Goal: Task Accomplishment & Management: Manage account settings

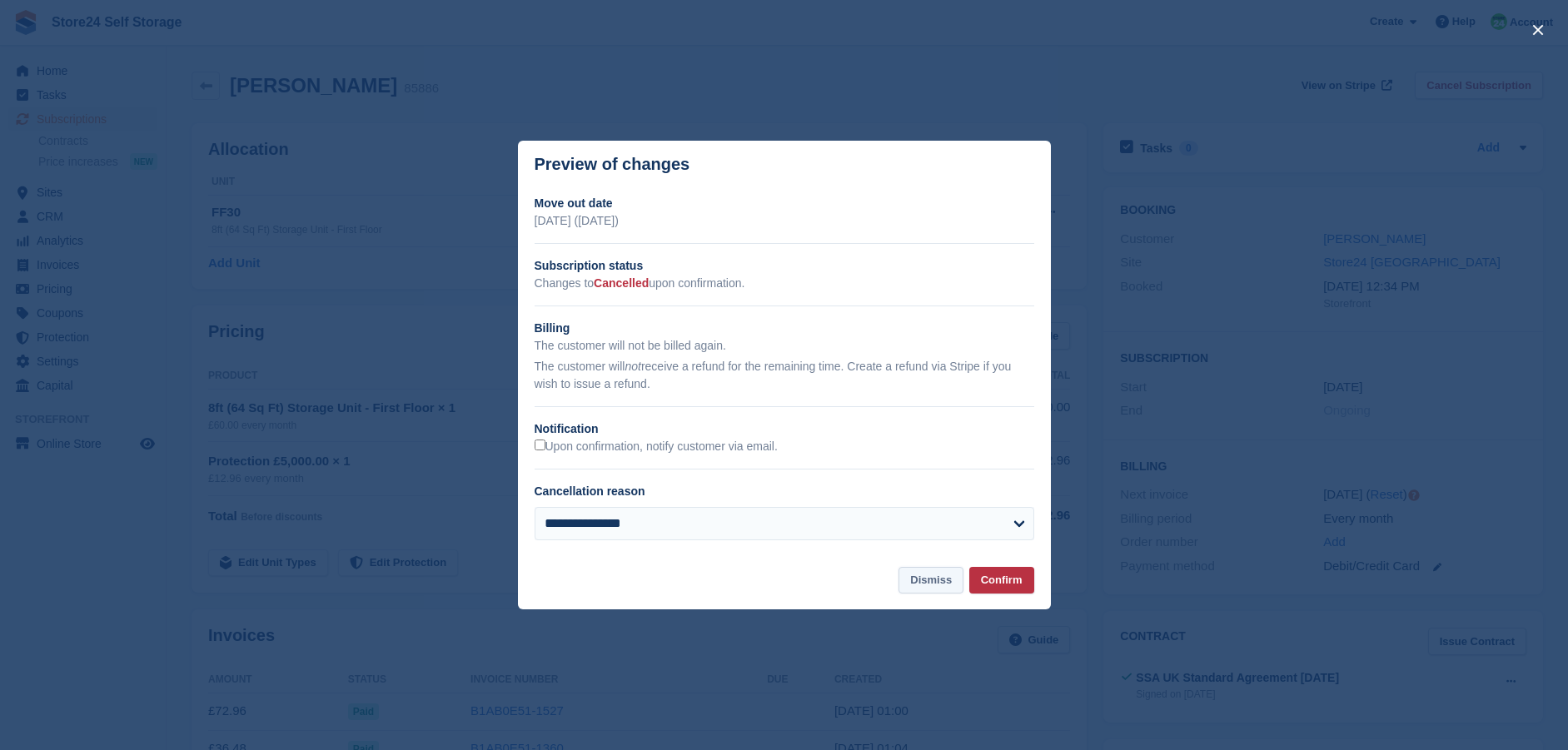
click at [928, 581] on button "Dismiss" at bounding box center [930, 581] width 65 height 27
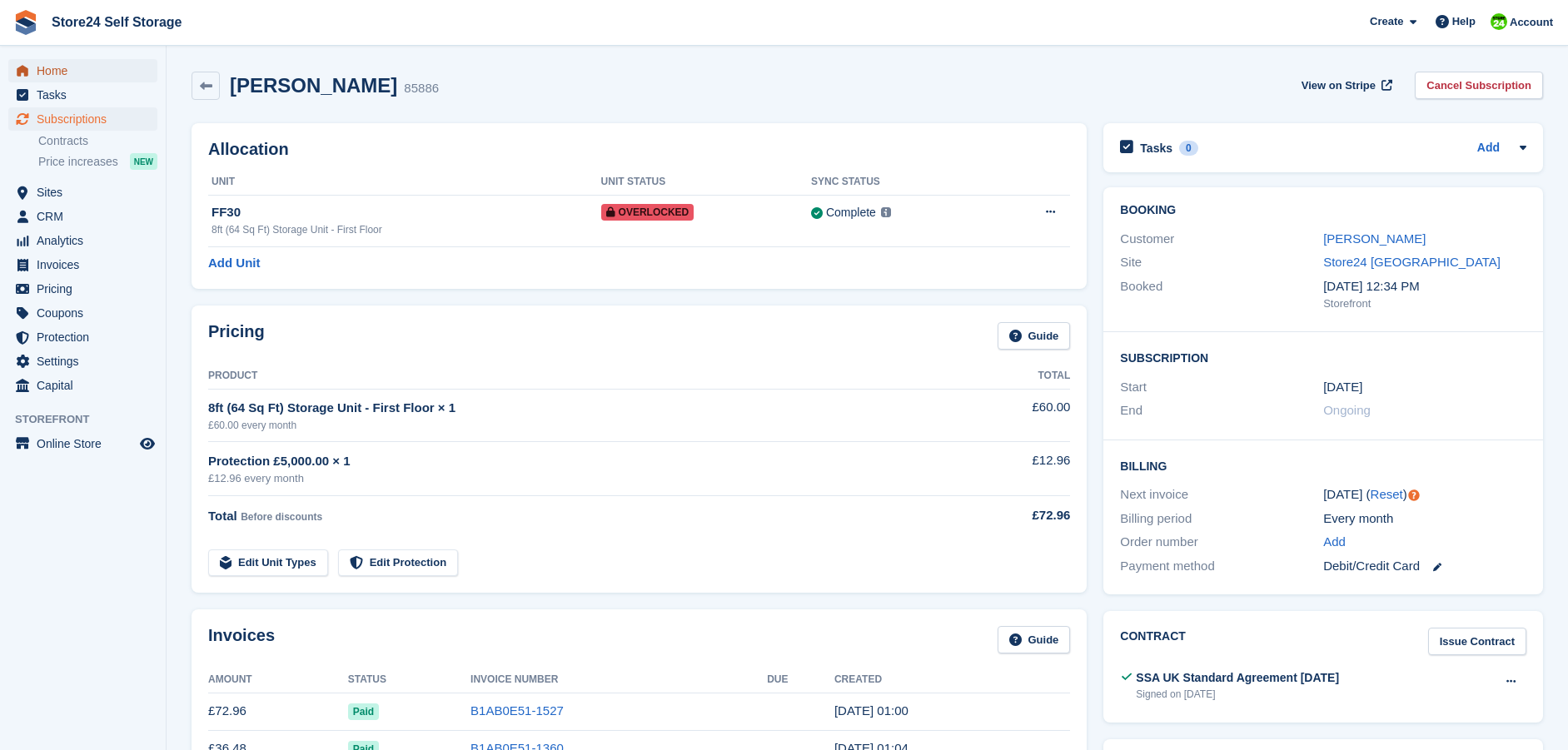
click at [60, 78] on span "Home" at bounding box center [87, 71] width 100 height 23
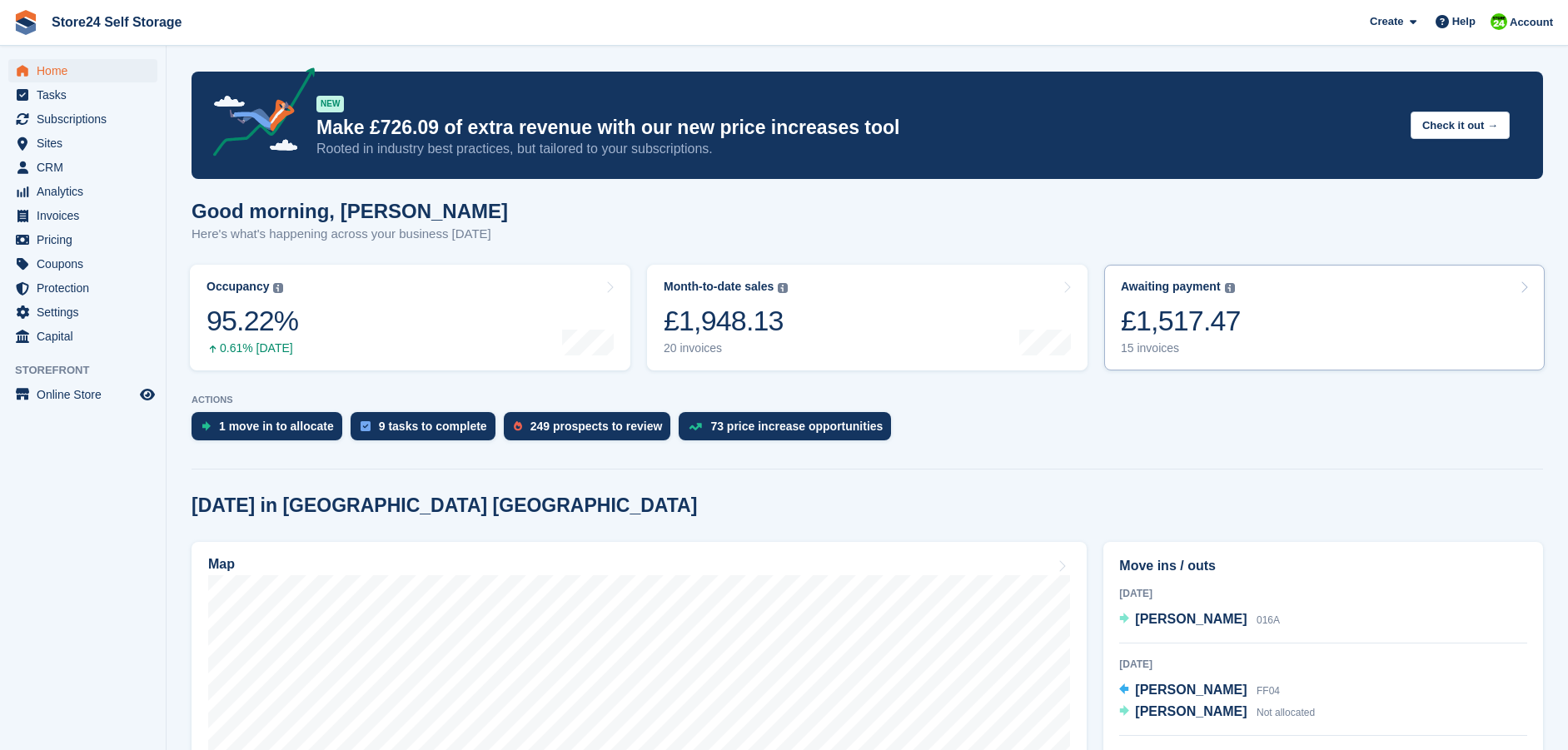
click at [1229, 325] on div "£1,517.47" at bounding box center [1180, 320] width 120 height 34
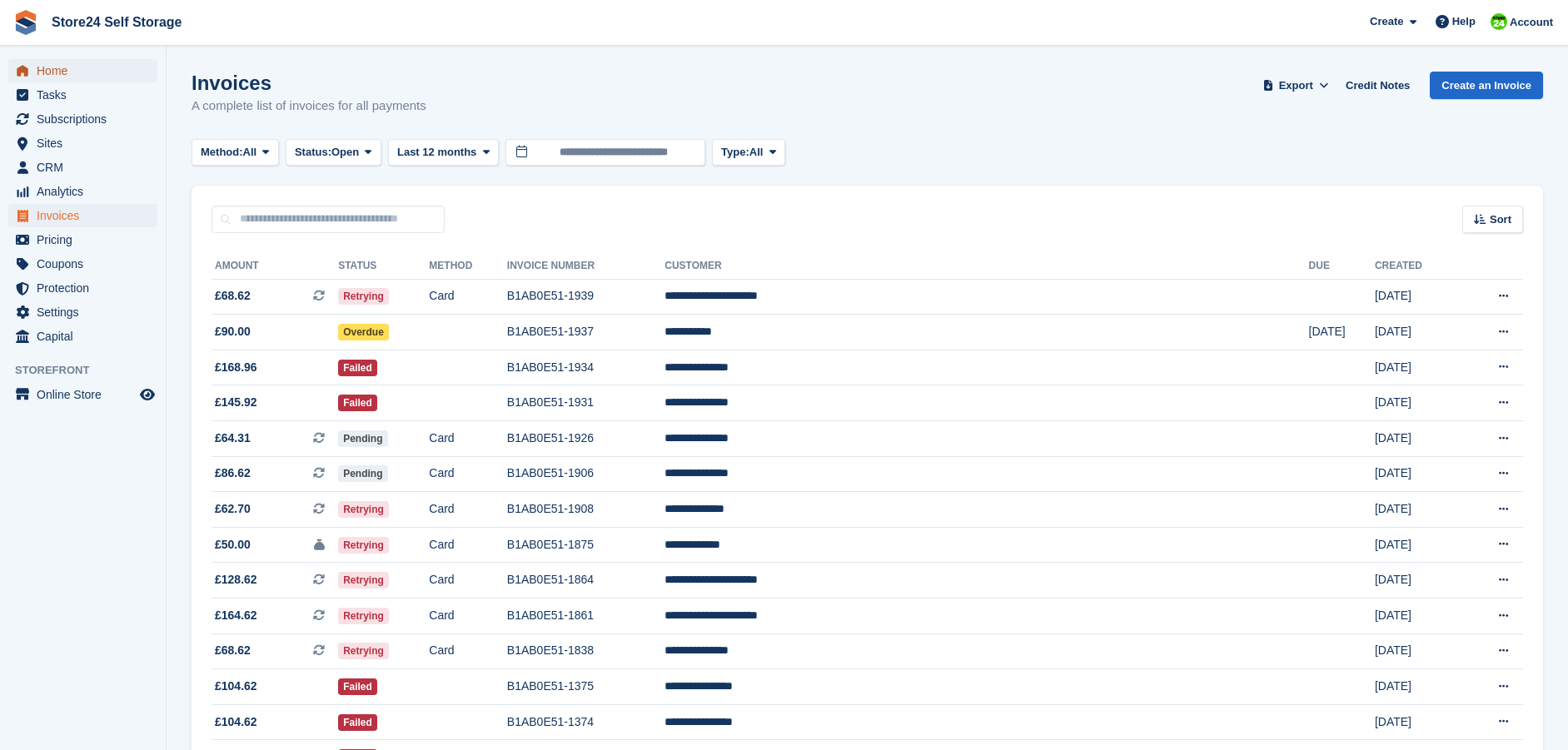
click at [54, 66] on span "Home" at bounding box center [87, 71] width 100 height 23
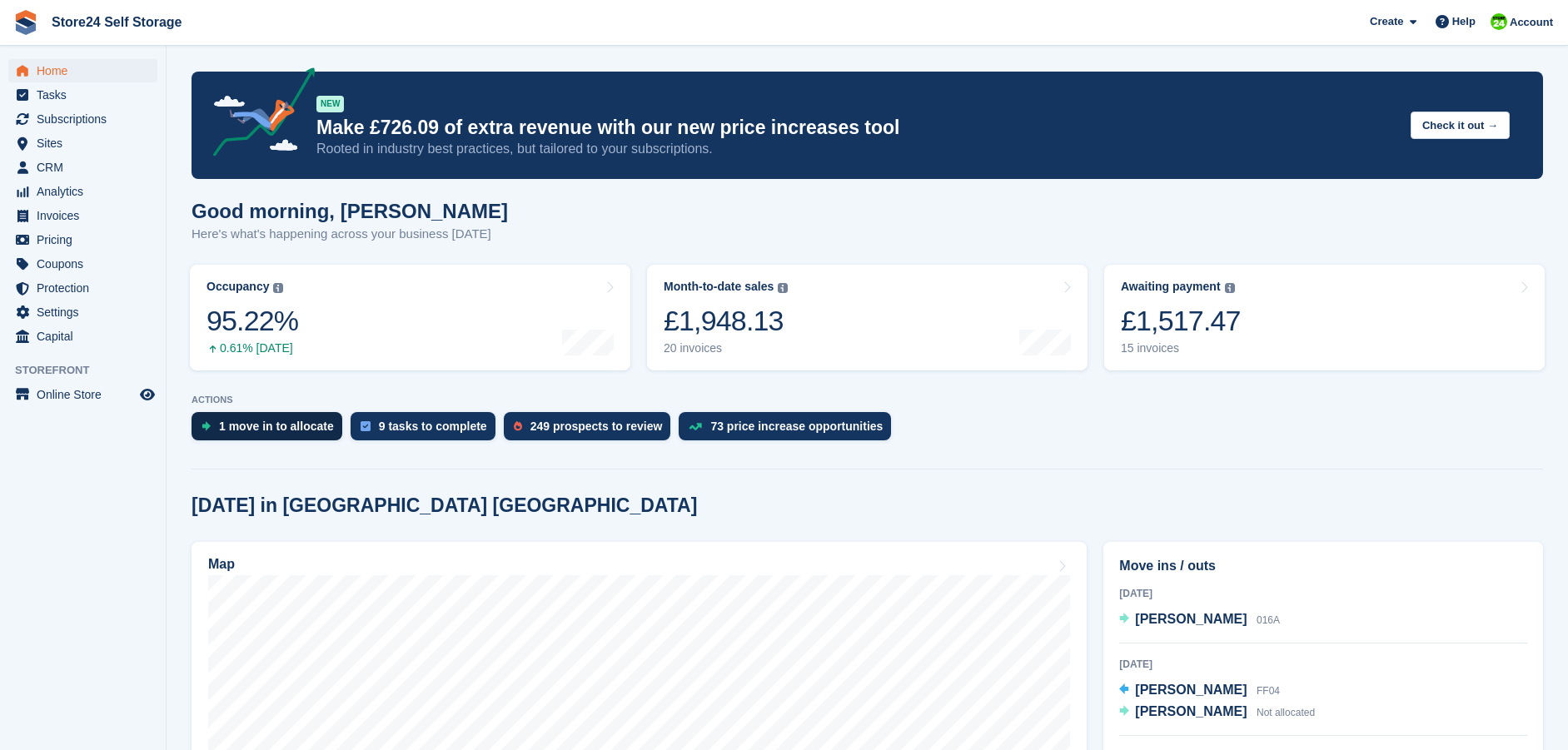
click at [229, 426] on div "1 move in to allocate" at bounding box center [276, 426] width 115 height 14
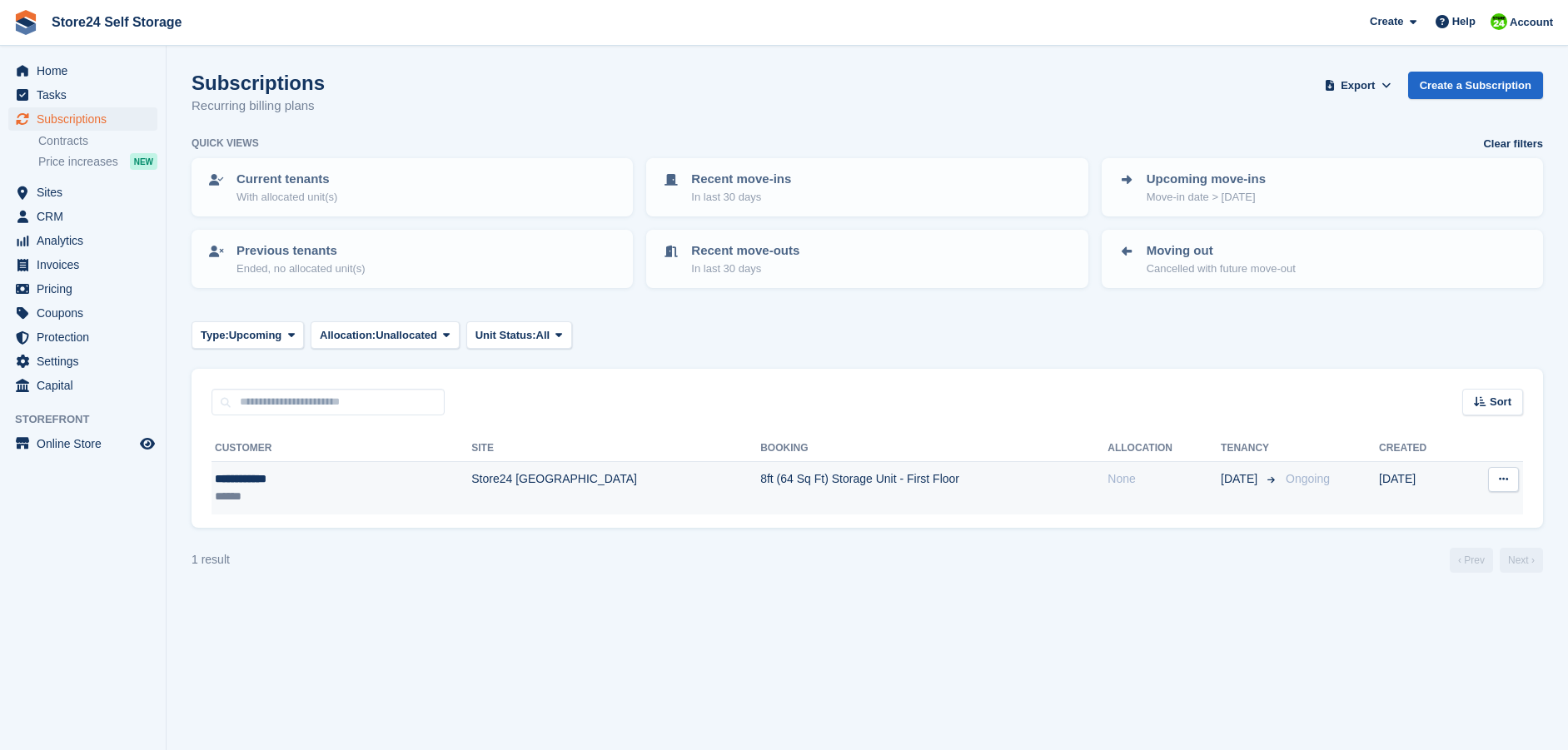
click at [471, 482] on td "Store24 [GEOGRAPHIC_DATA]" at bounding box center [615, 488] width 289 height 53
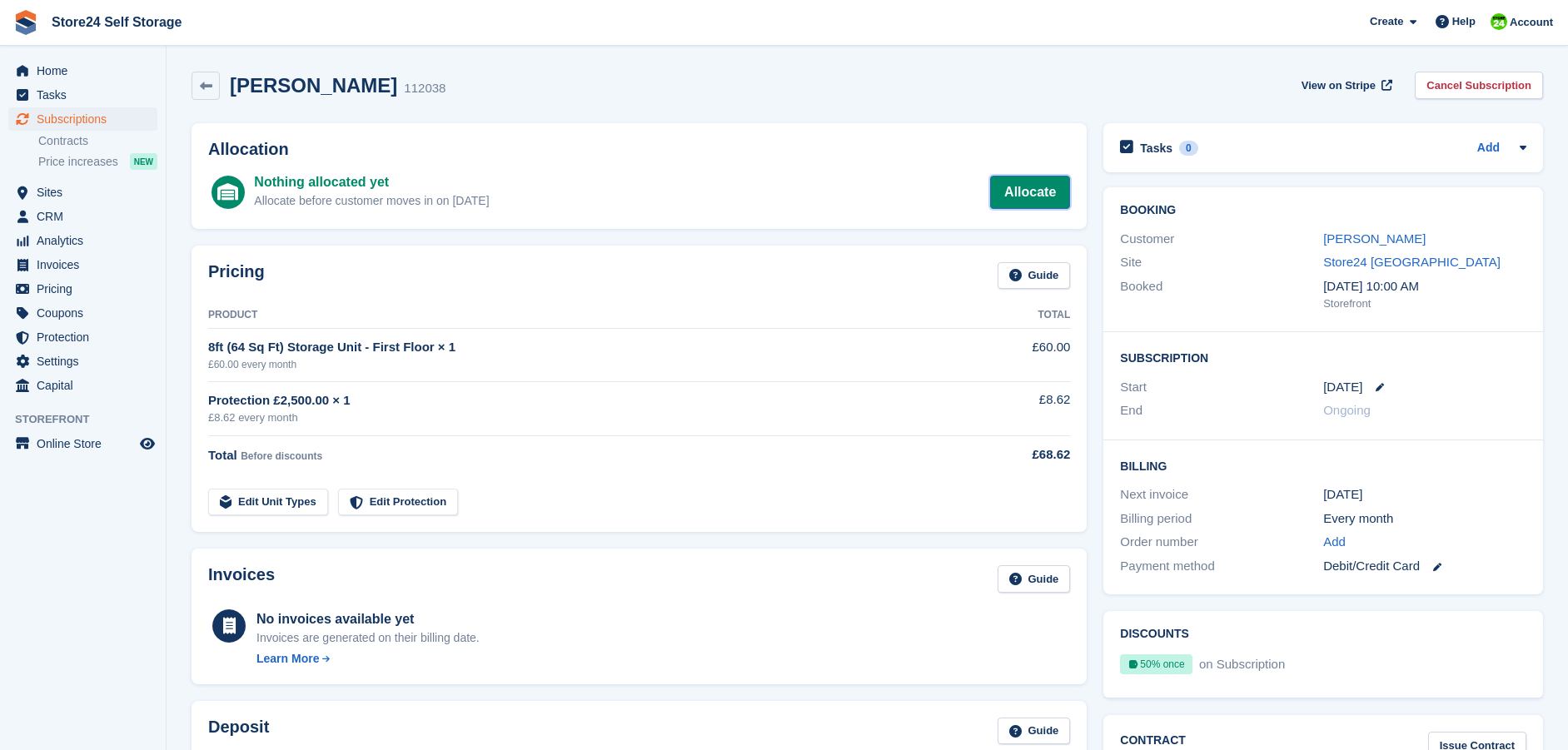
click at [1043, 191] on link "Allocate" at bounding box center [1030, 193] width 80 height 33
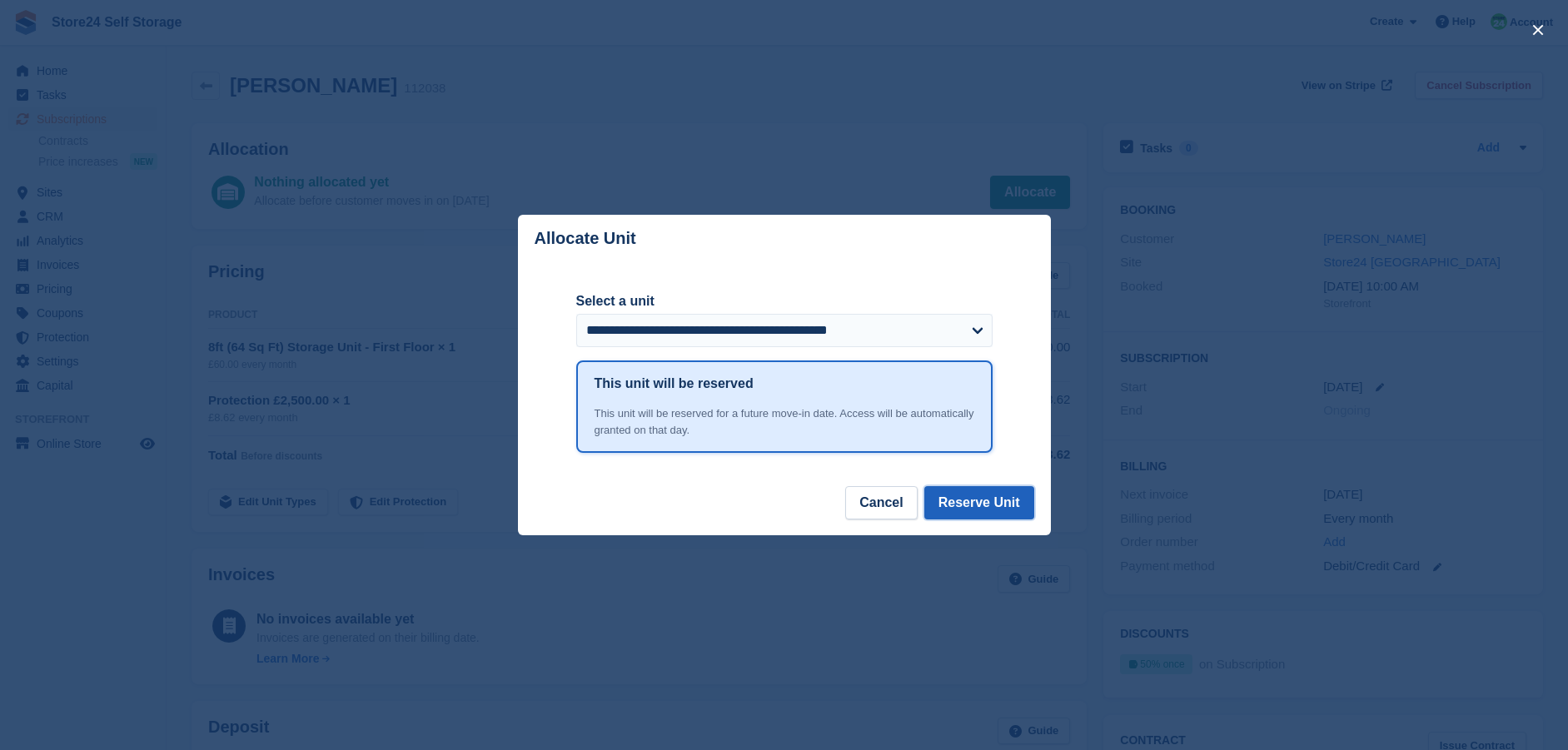
click at [967, 511] on button "Reserve Unit" at bounding box center [979, 503] width 110 height 33
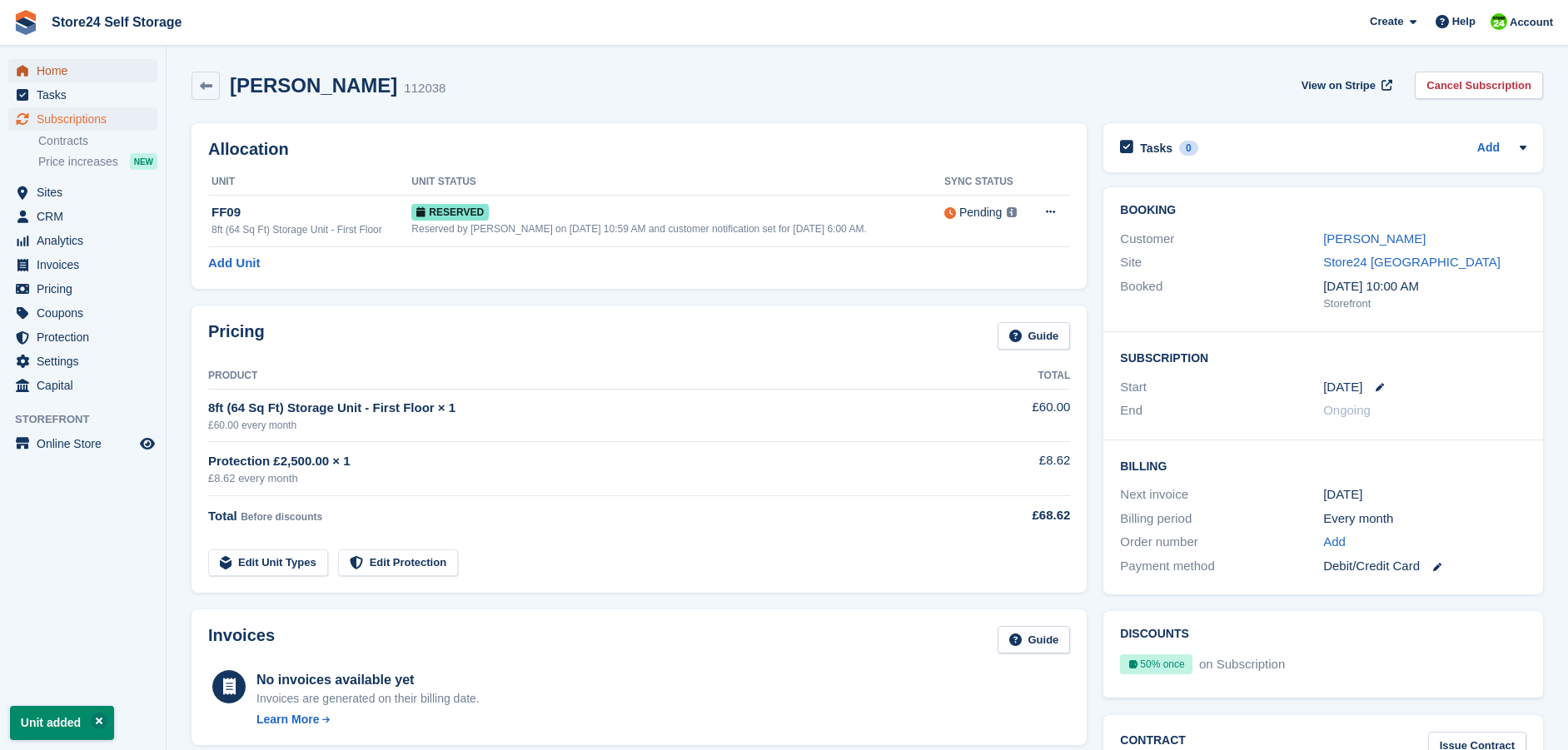
click at [47, 69] on span "Home" at bounding box center [87, 71] width 100 height 23
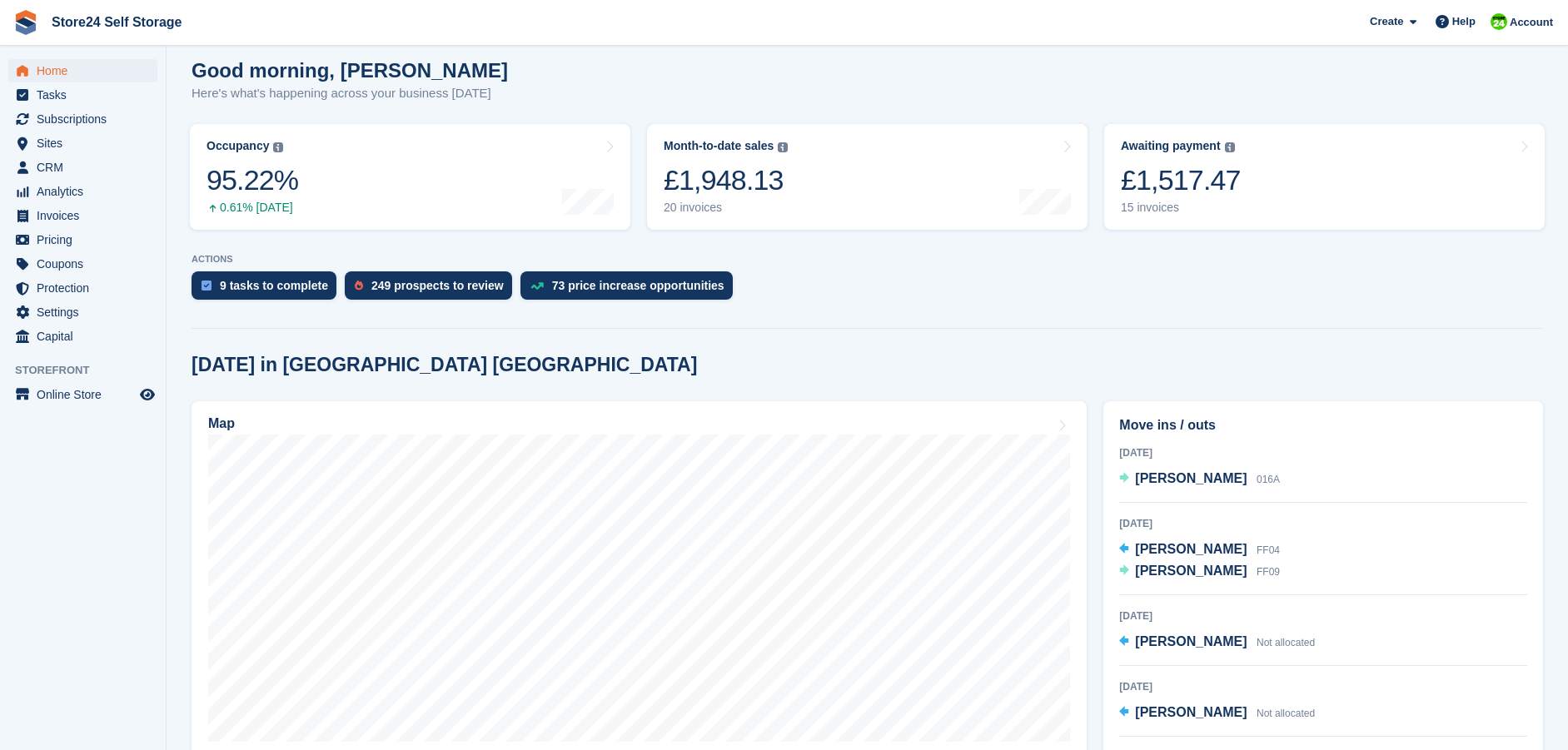
scroll to position [166, 0]
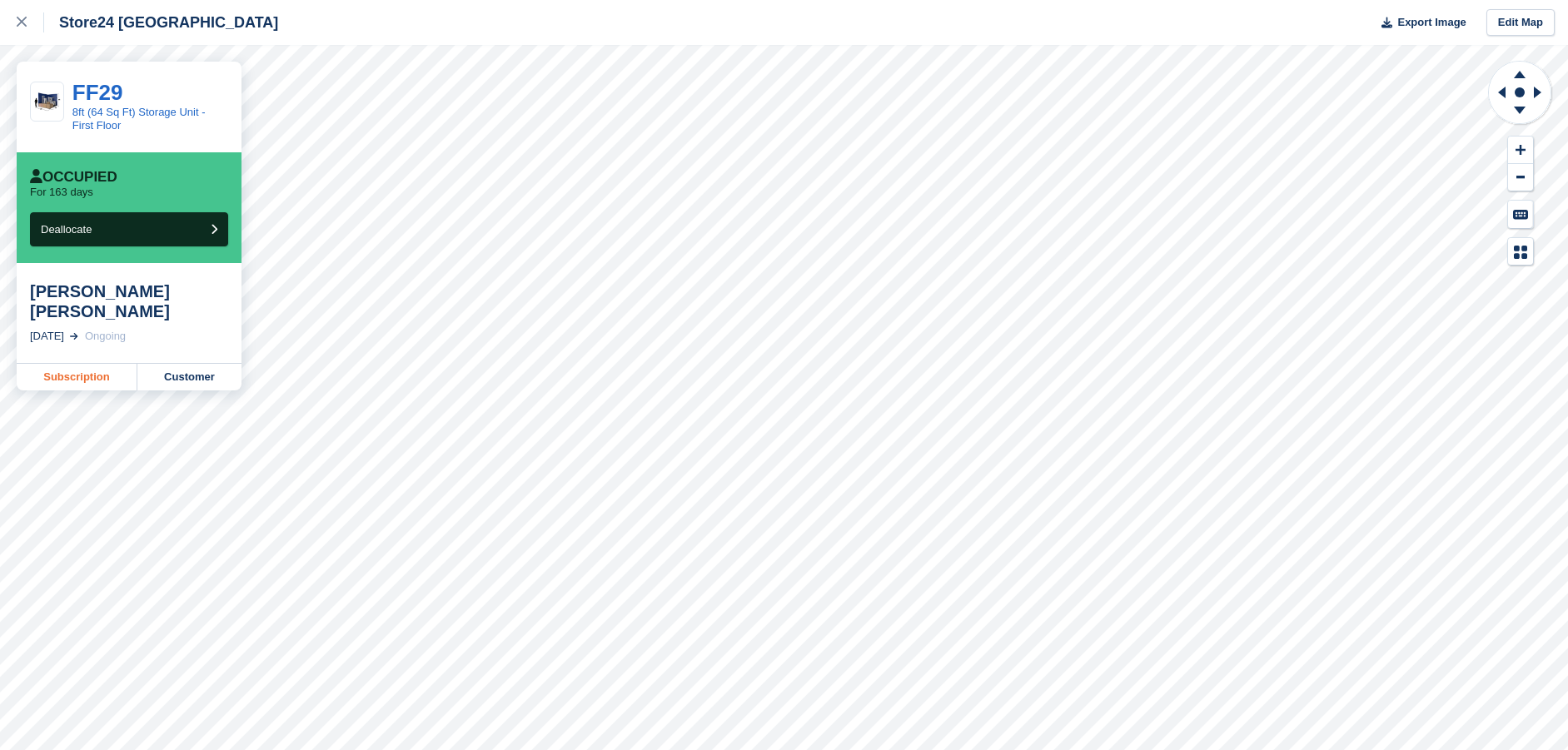
click at [59, 364] on link "Subscription" at bounding box center [77, 376] width 121 height 26
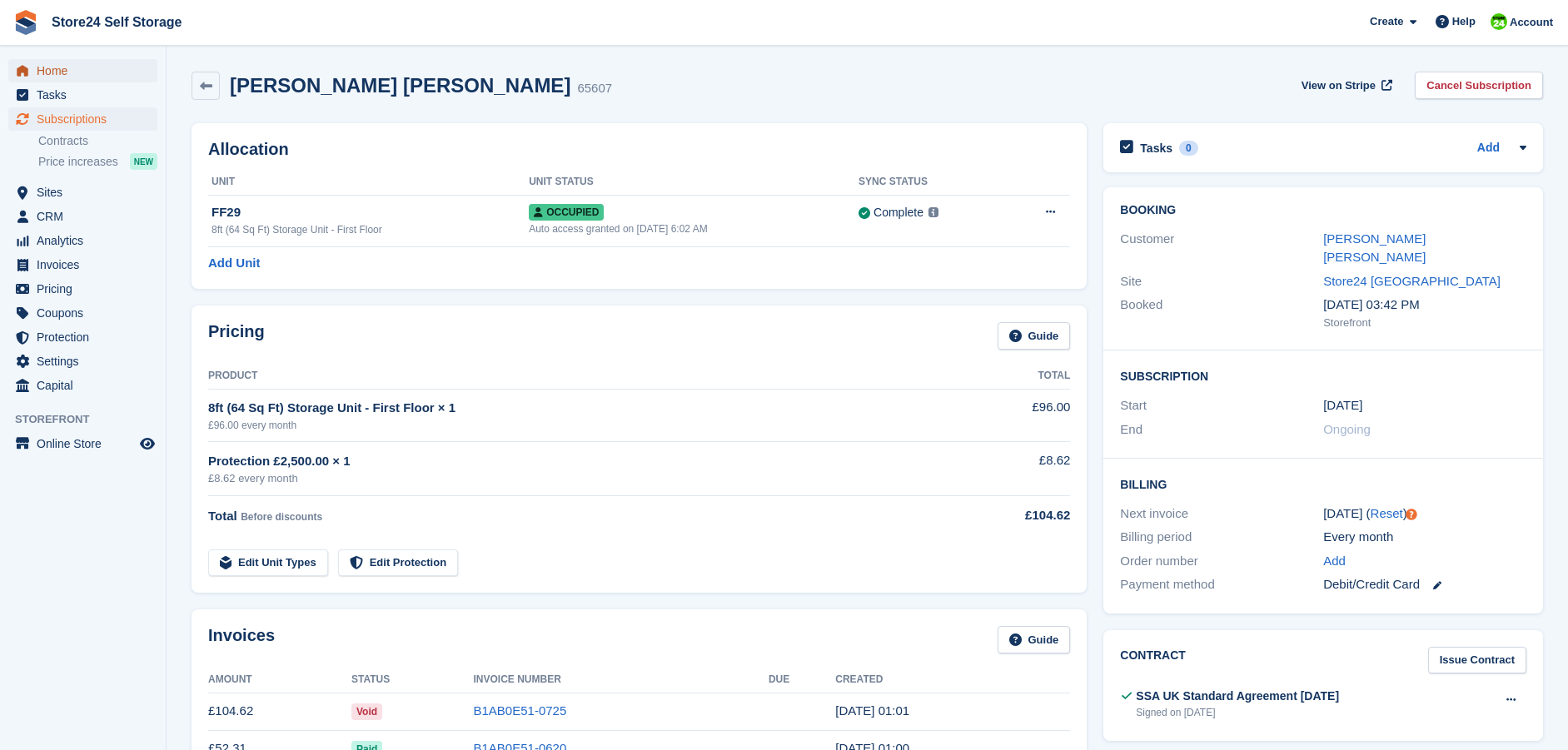
click at [54, 68] on span "Home" at bounding box center [87, 71] width 100 height 23
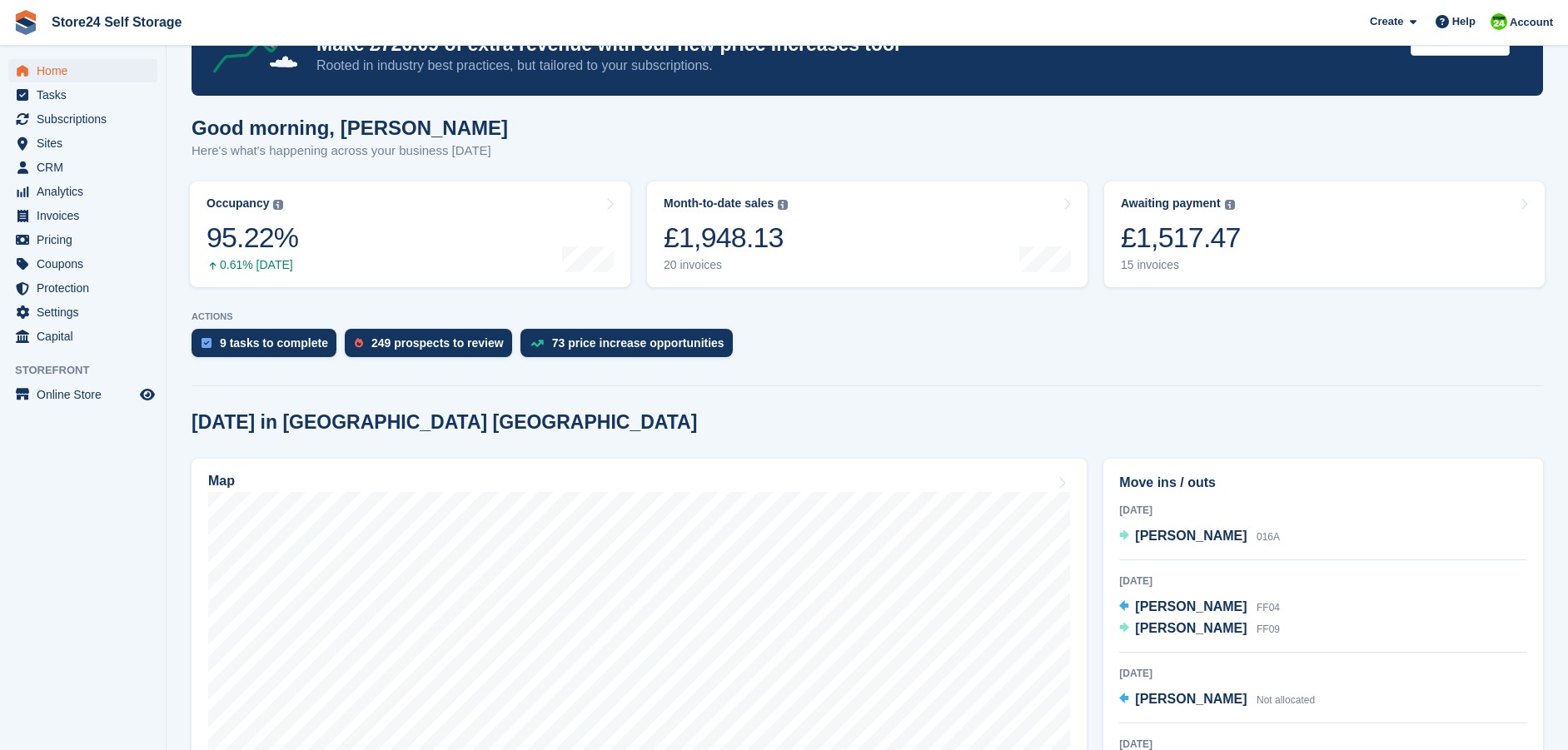
scroll to position [166, 0]
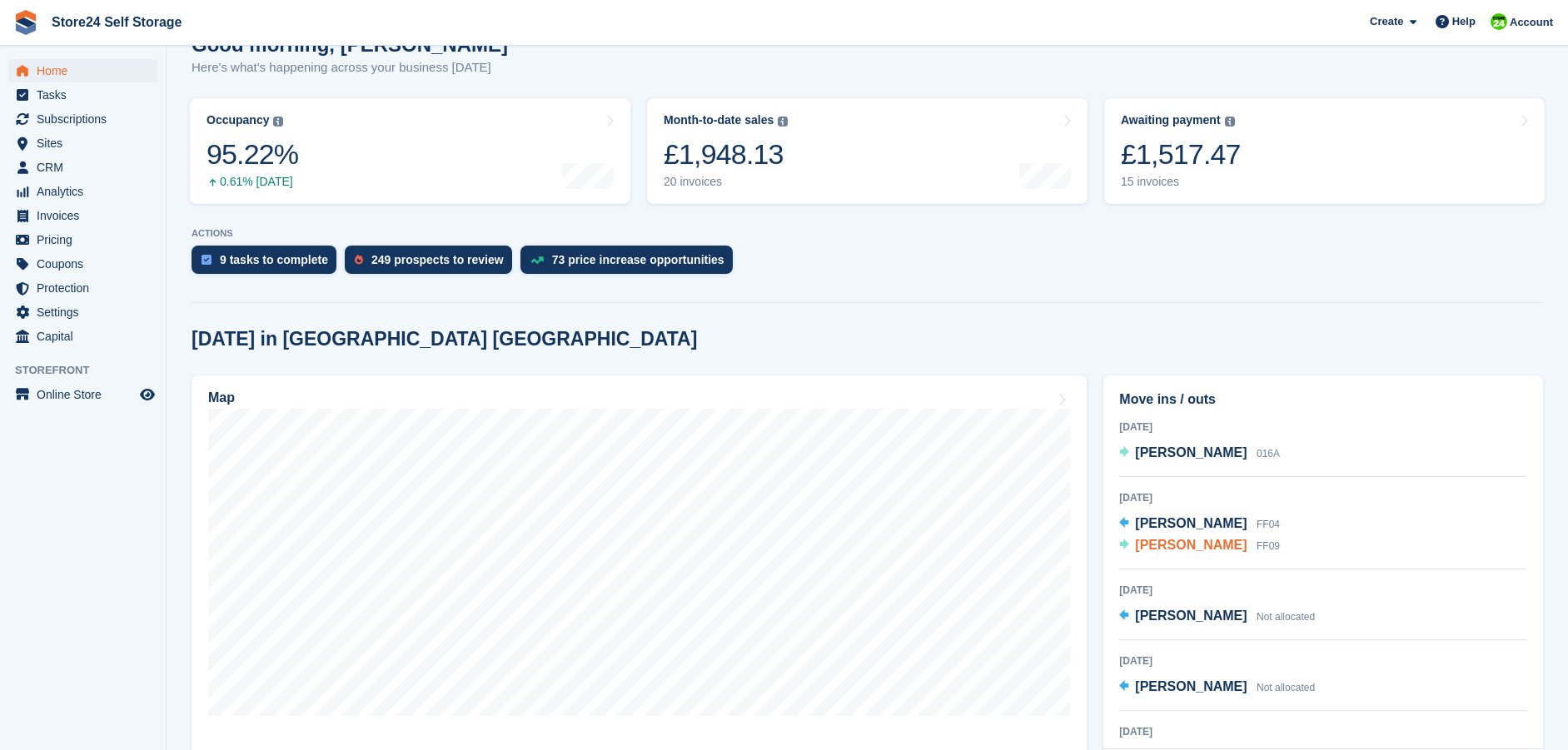
click at [1183, 547] on span "[PERSON_NAME]" at bounding box center [1191, 545] width 112 height 15
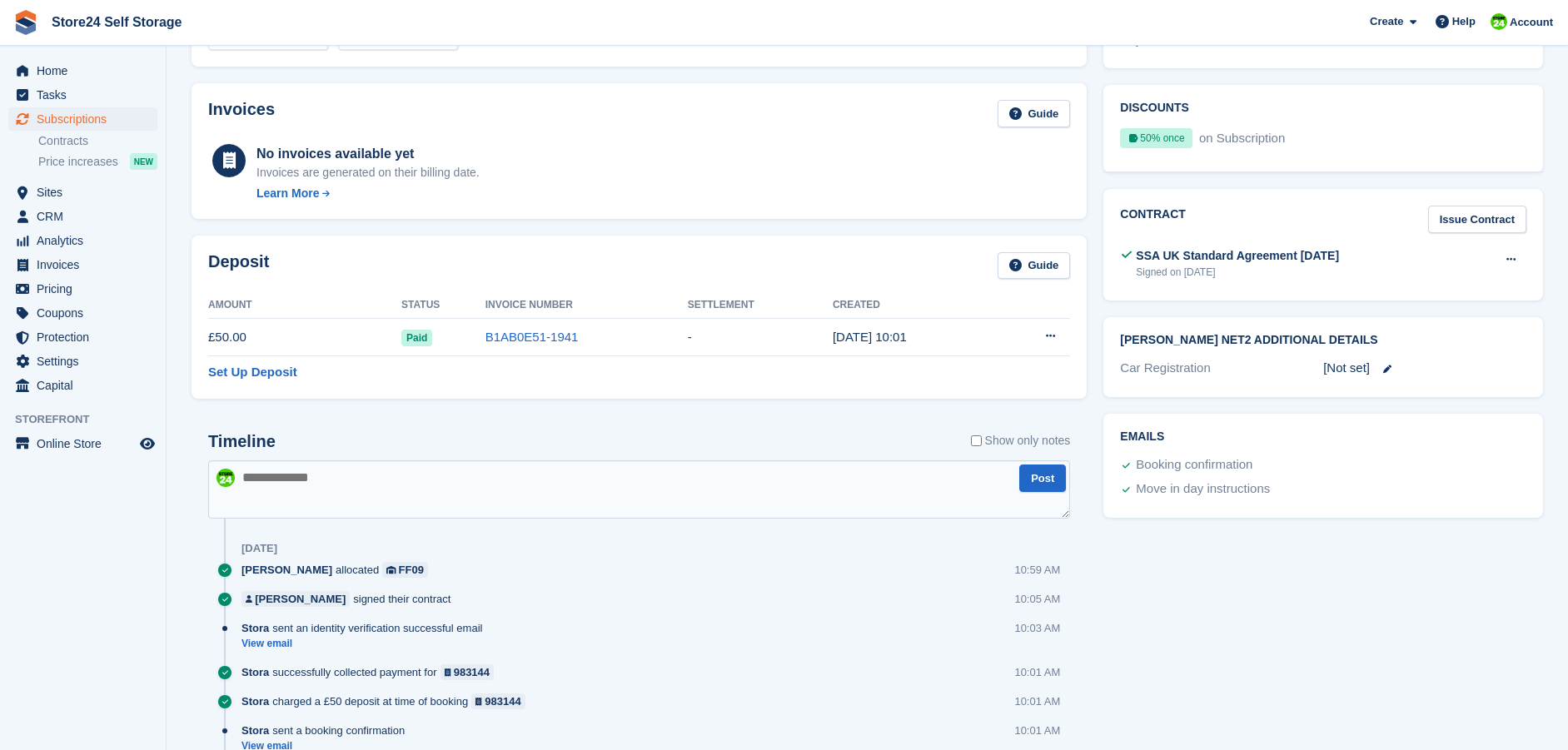
scroll to position [500, 0]
